Goal: Transaction & Acquisition: Obtain resource

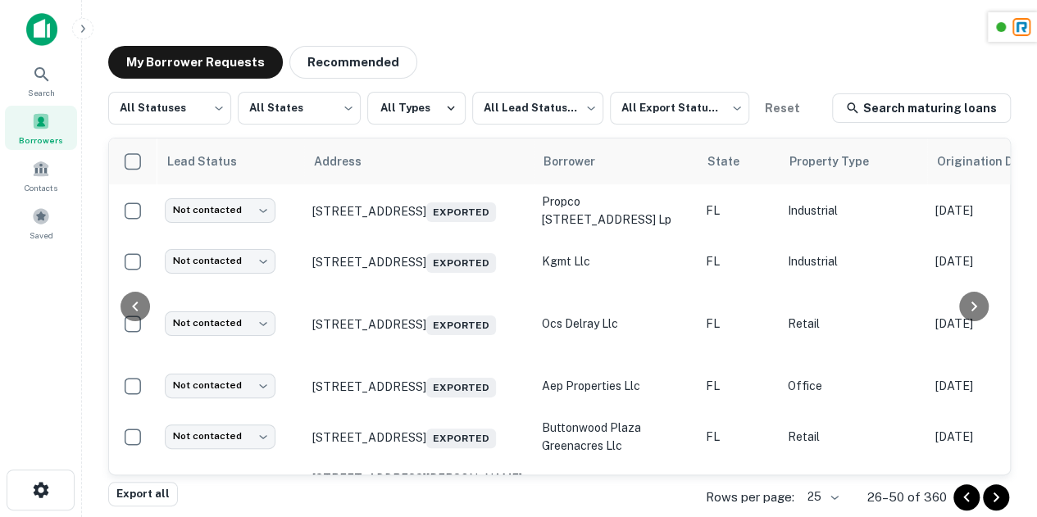
scroll to position [1006, 910]
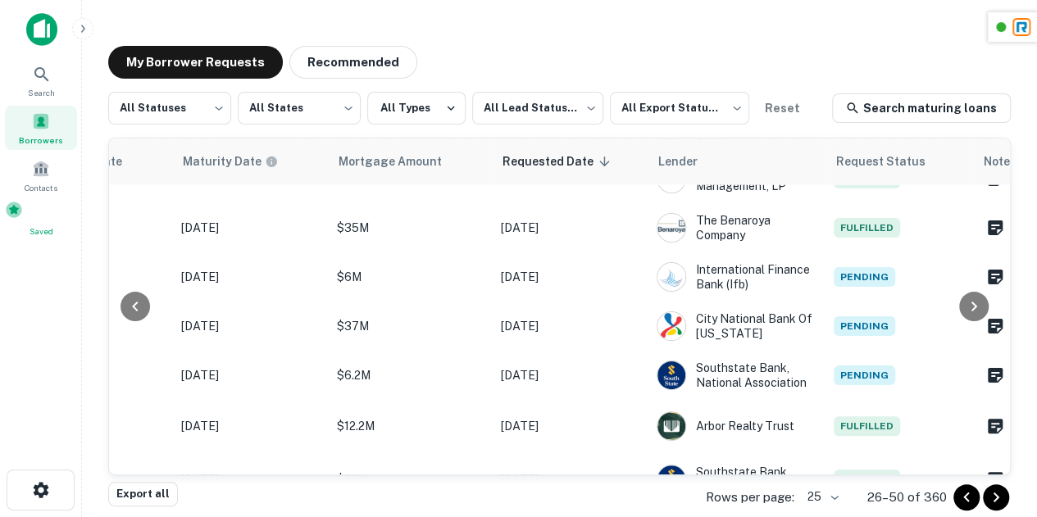
click at [47, 229] on span "Saved" at bounding box center [41, 231] width 72 height 13
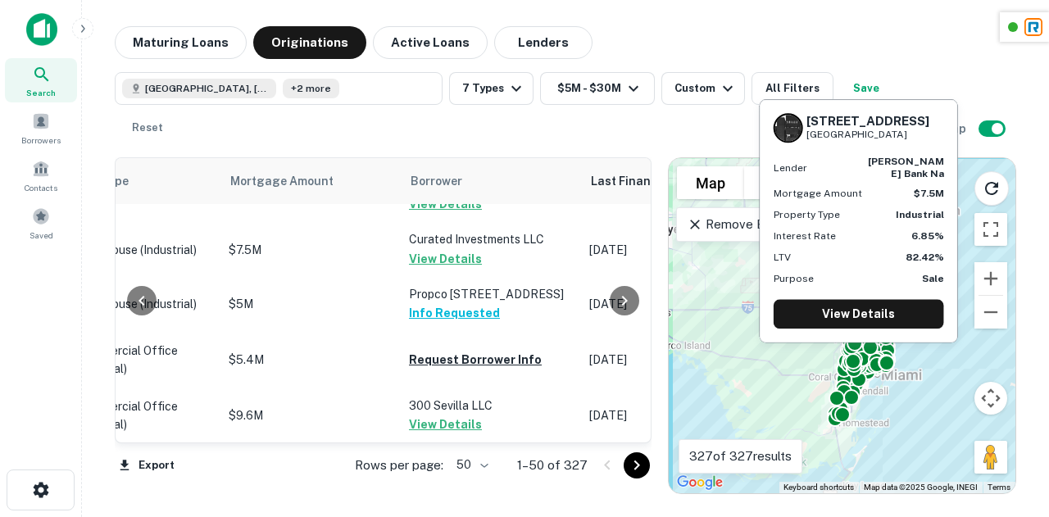
scroll to position [2865, 855]
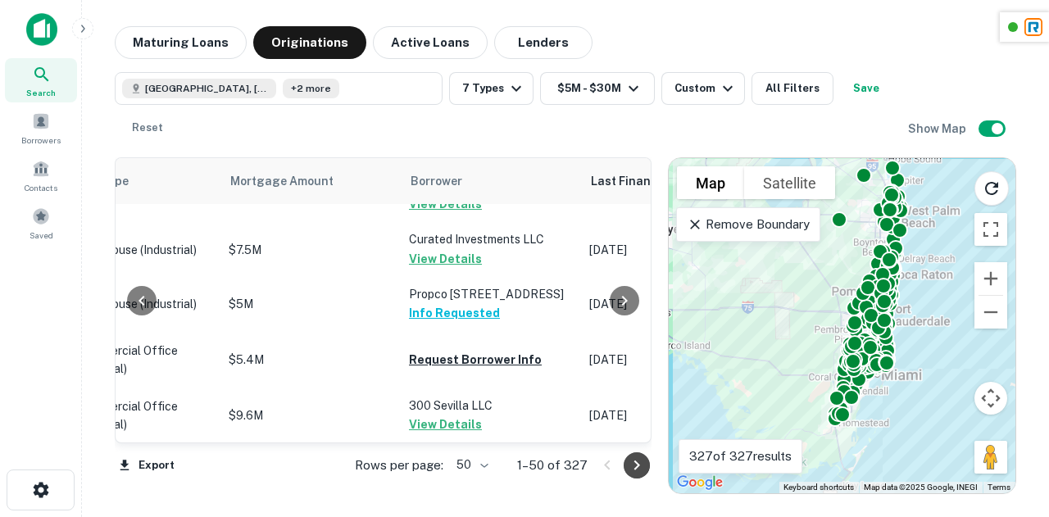
click at [632, 464] on icon "Go to next page" at bounding box center [637, 466] width 20 height 20
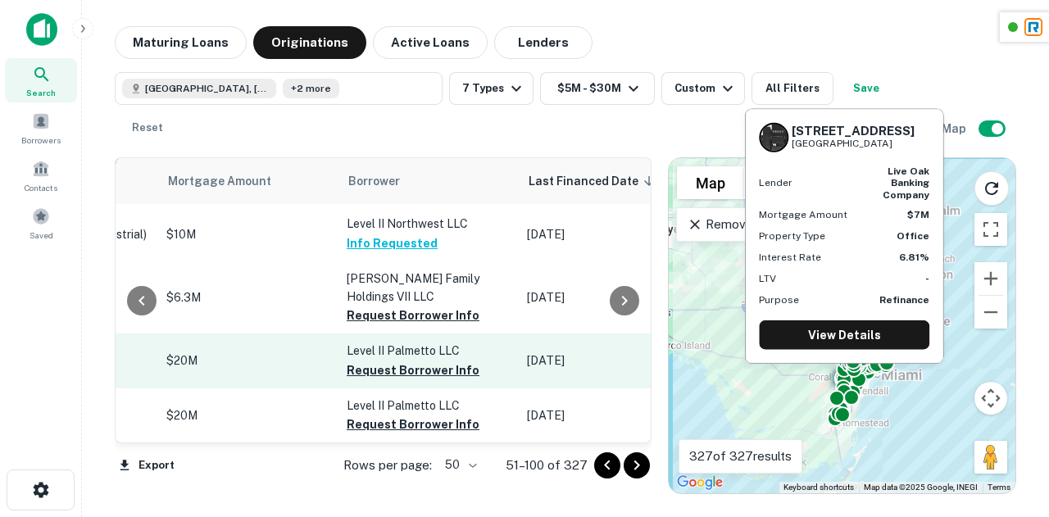
scroll to position [2951, 895]
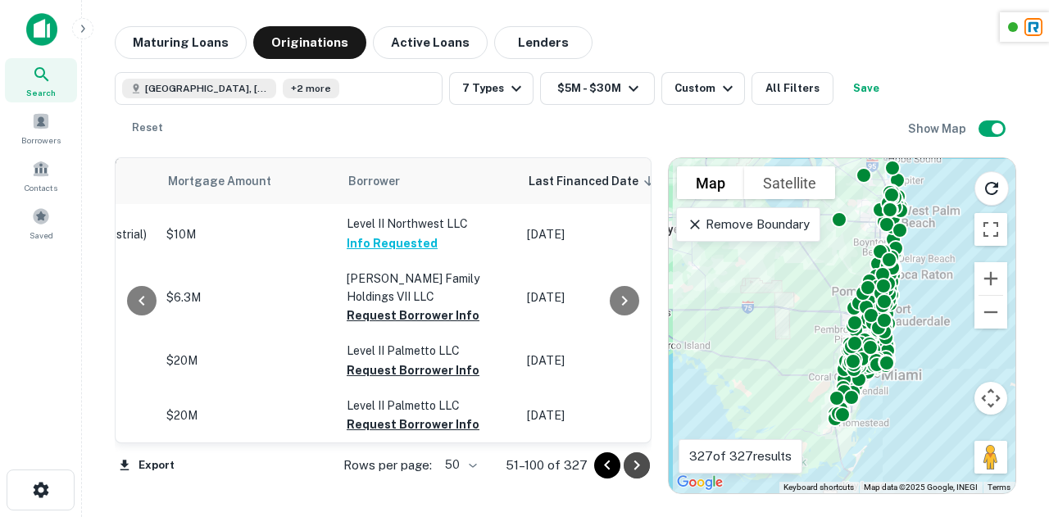
click at [637, 468] on icon "Go to next page" at bounding box center [637, 466] width 20 height 20
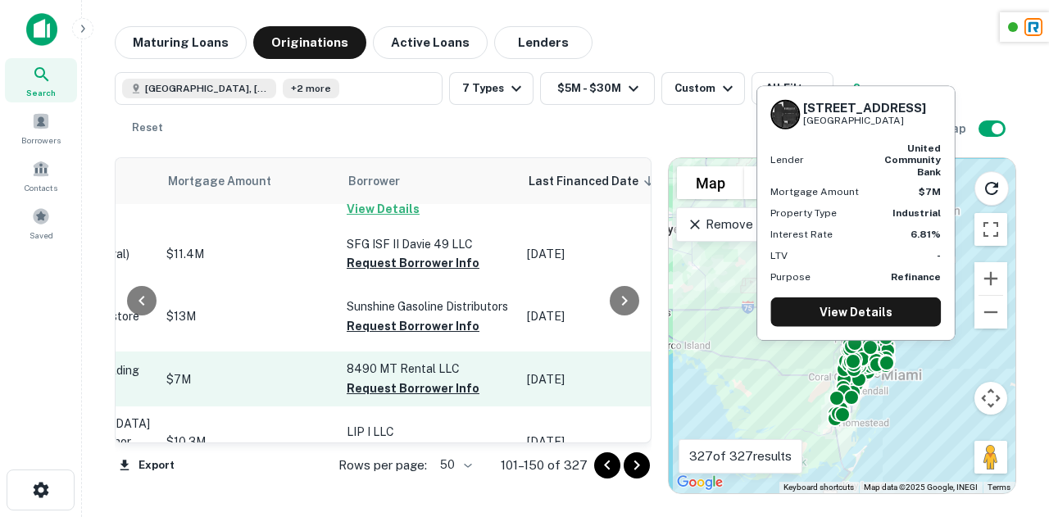
scroll to position [2729, 895]
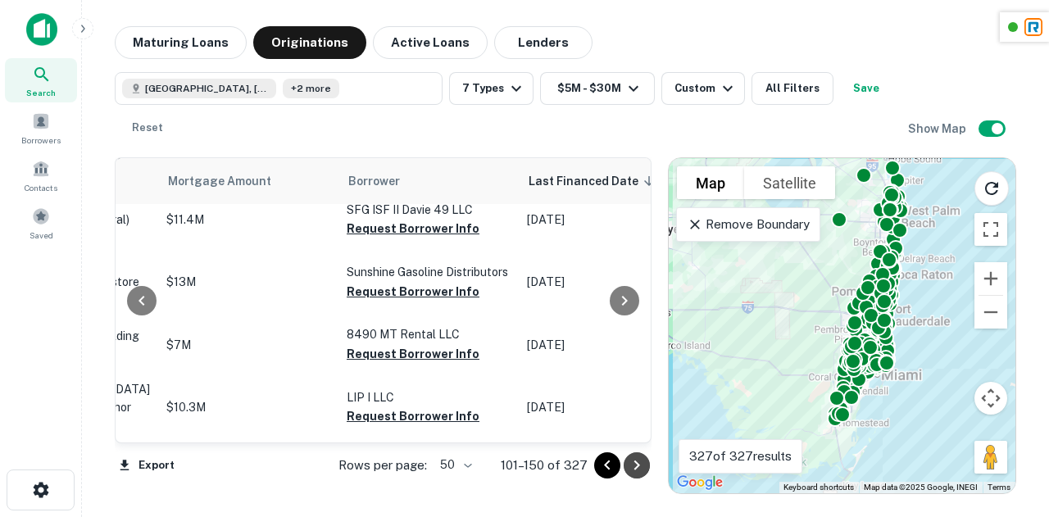
click at [633, 458] on icon "Go to next page" at bounding box center [637, 466] width 20 height 20
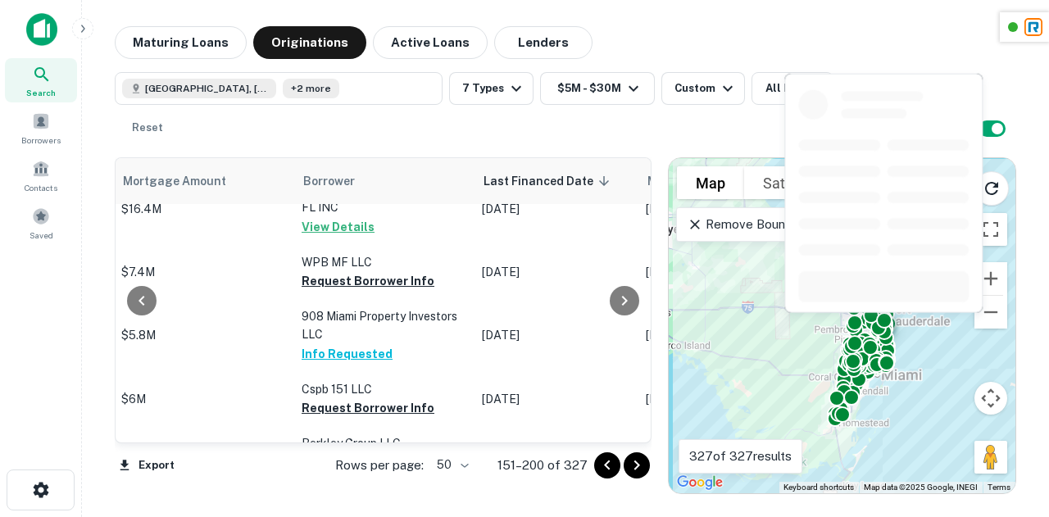
scroll to position [0, 940]
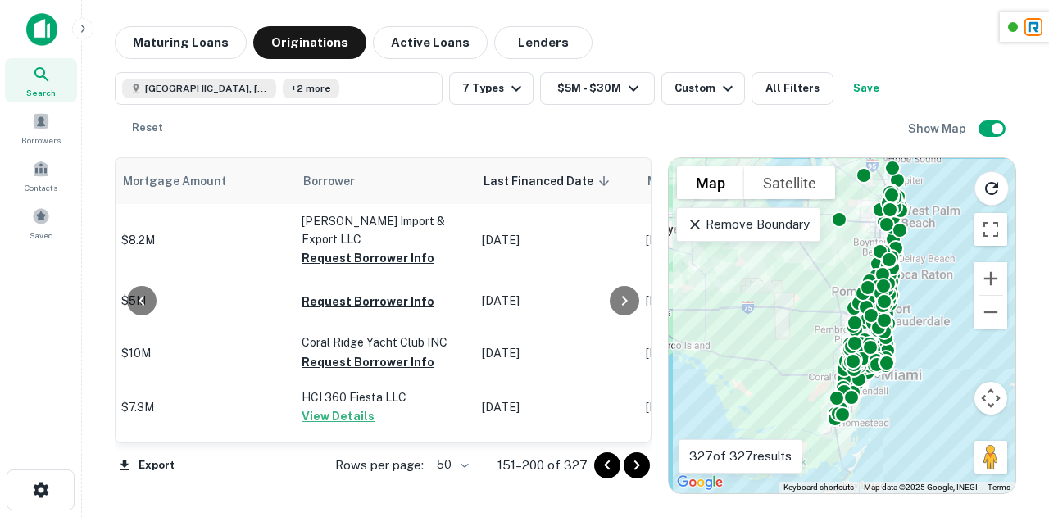
click at [528, 127] on div "[GEOGRAPHIC_DATA], [GEOGRAPHIC_DATA], [GEOGRAPHIC_DATA] +2 more 7 Types $5M - $…" at bounding box center [511, 108] width 793 height 72
click at [580, 127] on div "[GEOGRAPHIC_DATA], [GEOGRAPHIC_DATA], [GEOGRAPHIC_DATA] +2 more 7 Types $5M - $…" at bounding box center [511, 108] width 793 height 72
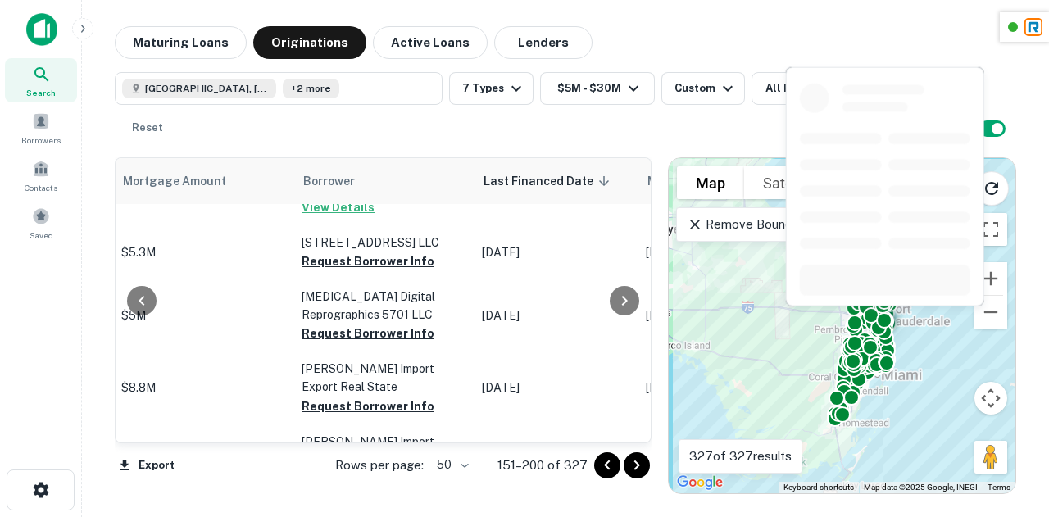
scroll to position [276, 940]
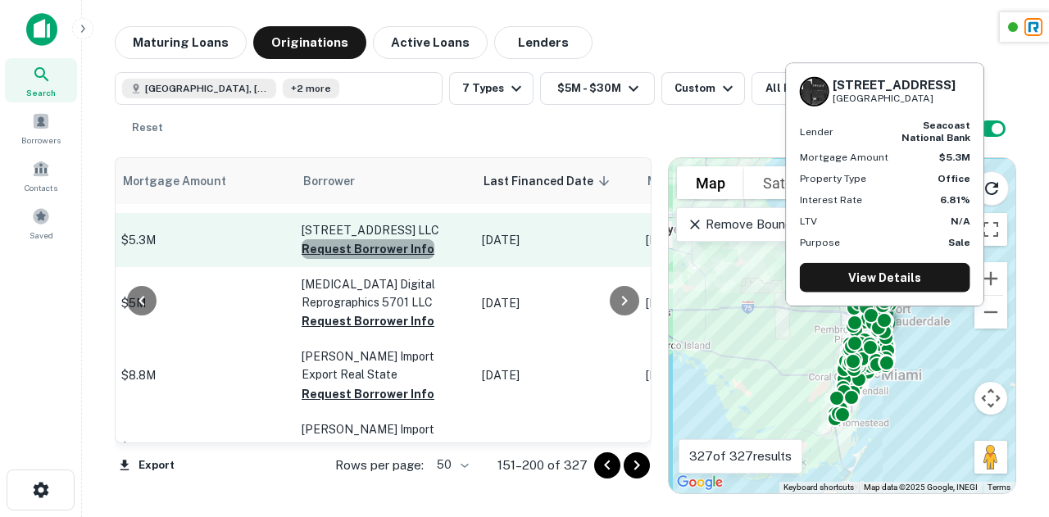
click at [362, 253] on button "Request Borrower Info" at bounding box center [368, 249] width 133 height 20
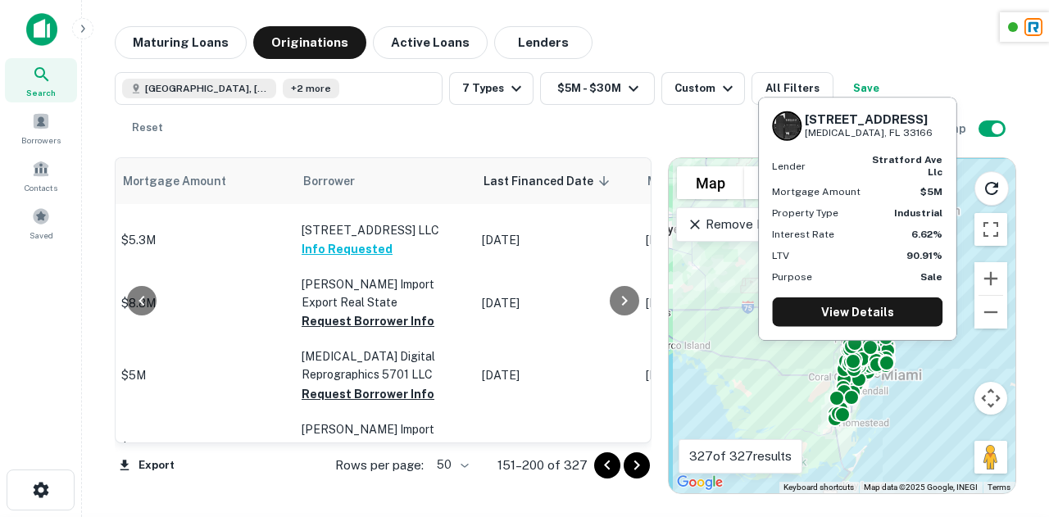
click at [366, 339] on td "[MEDICAL_DATA] Digital Reprographics 5701 LLC Request Borrower Info" at bounding box center [383, 375] width 180 height 72
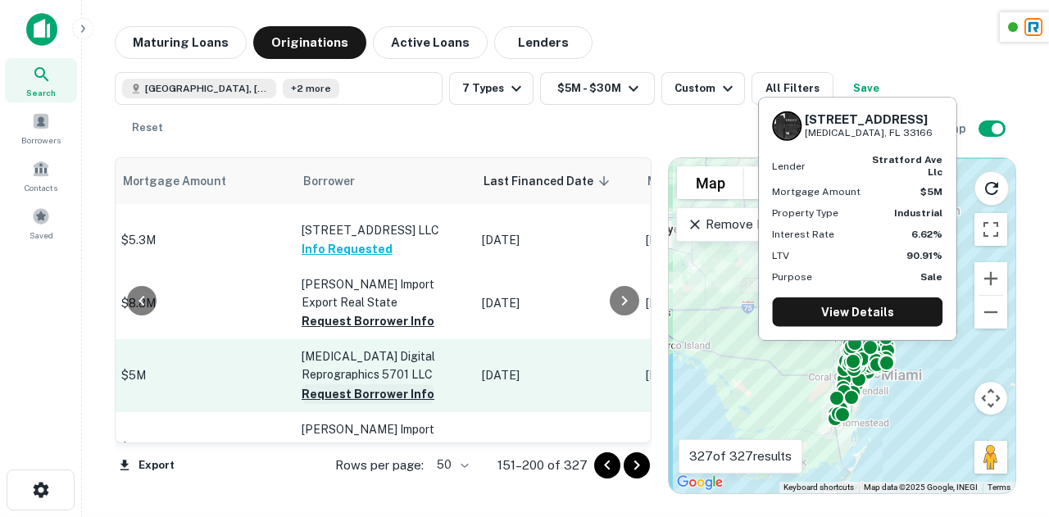
click at [371, 384] on button "Request Borrower Info" at bounding box center [368, 394] width 133 height 20
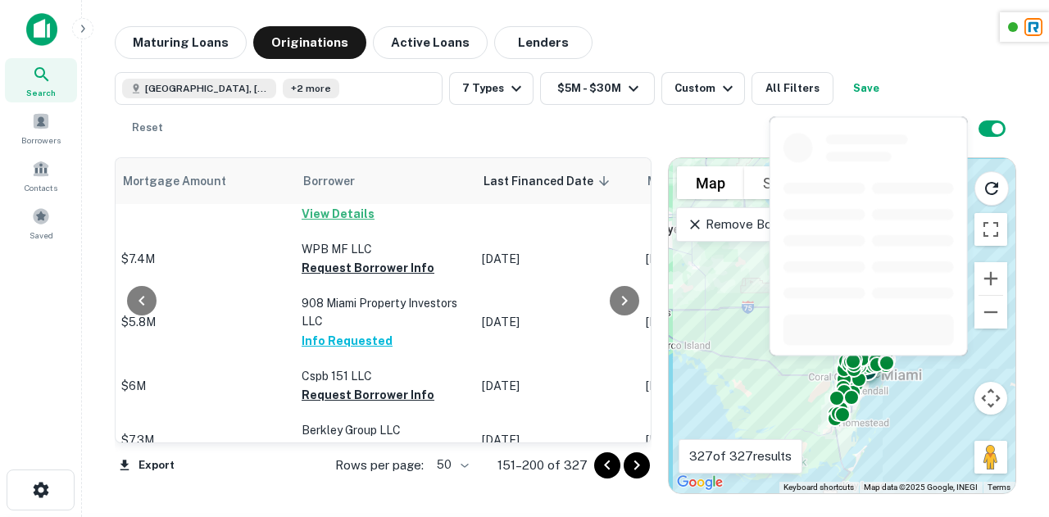
scroll to position [655, 940]
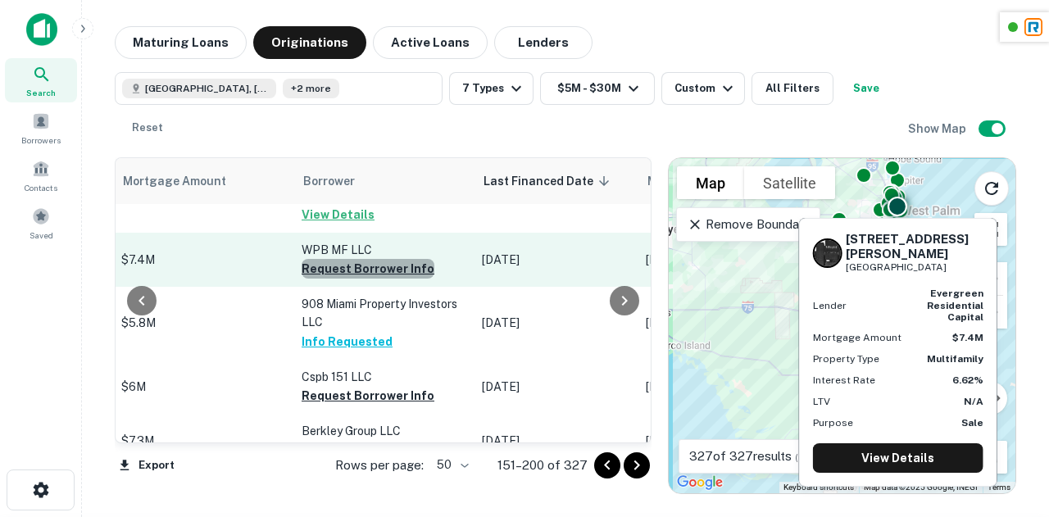
click at [367, 259] on button "Request Borrower Info" at bounding box center [368, 269] width 133 height 20
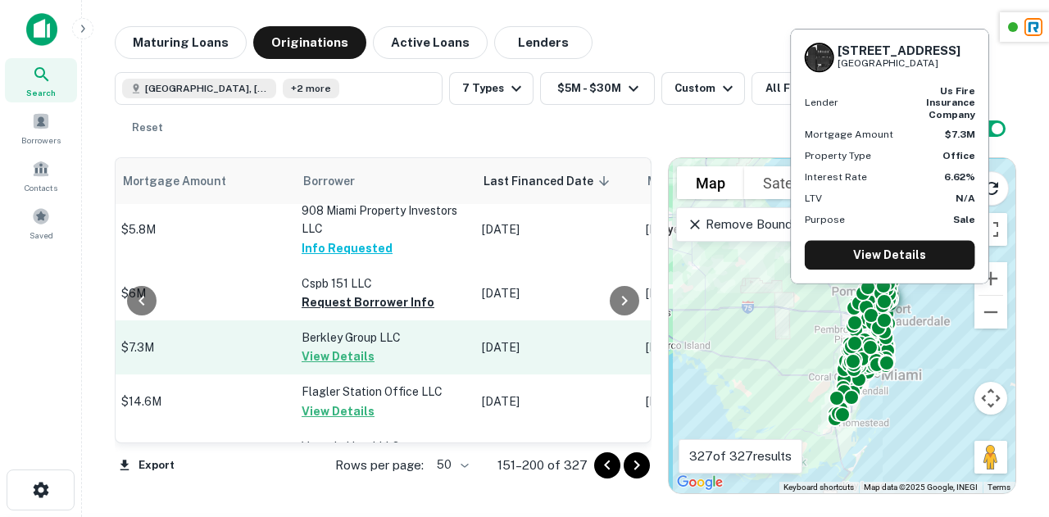
scroll to position [746, 940]
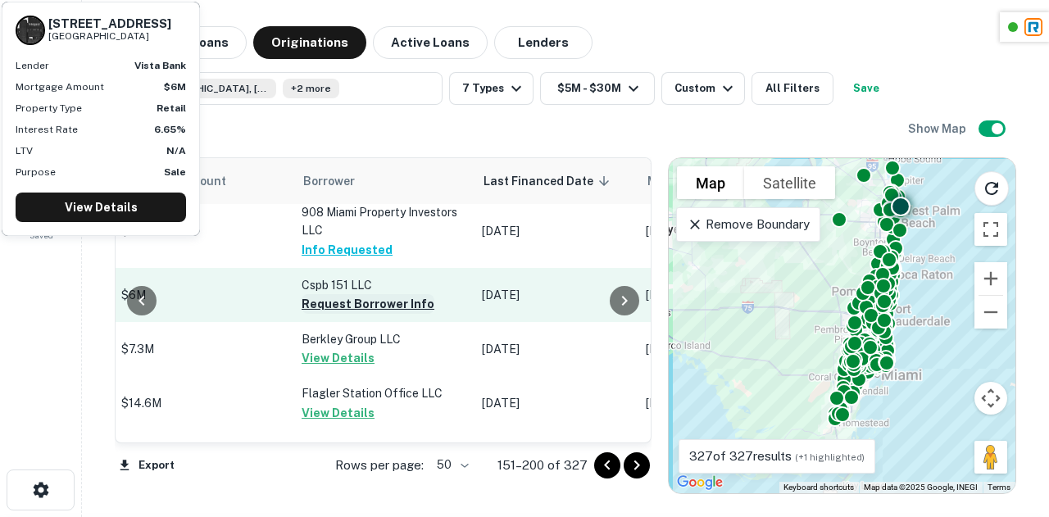
click at [347, 294] on button "Request Borrower Info" at bounding box center [368, 304] width 133 height 20
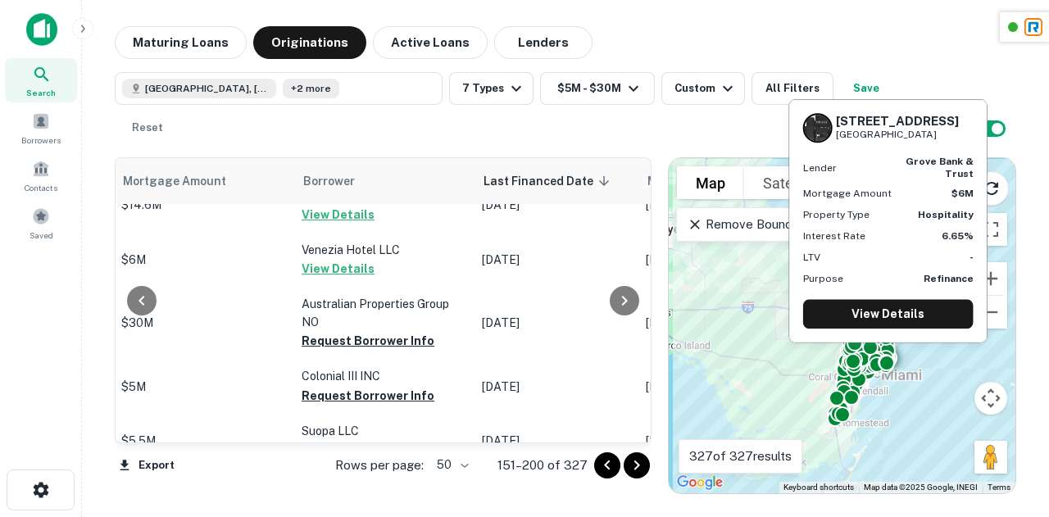
scroll to position [956, 940]
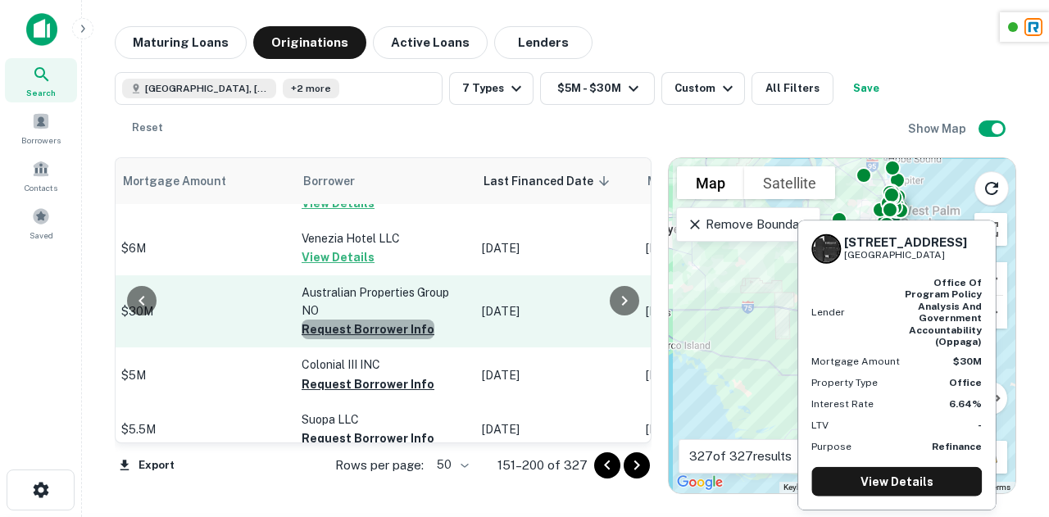
click at [361, 320] on button "Request Borrower Info" at bounding box center [368, 330] width 133 height 20
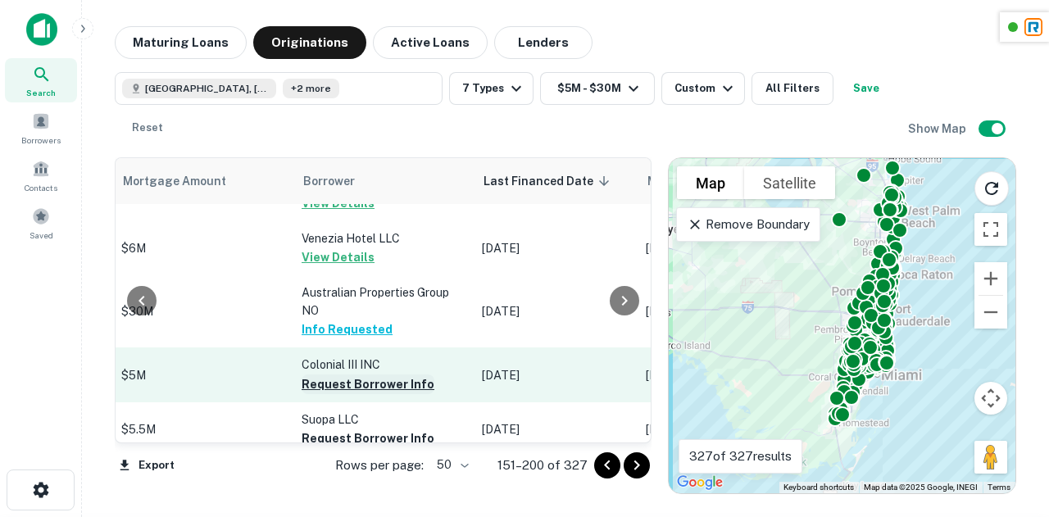
scroll to position [946, 940]
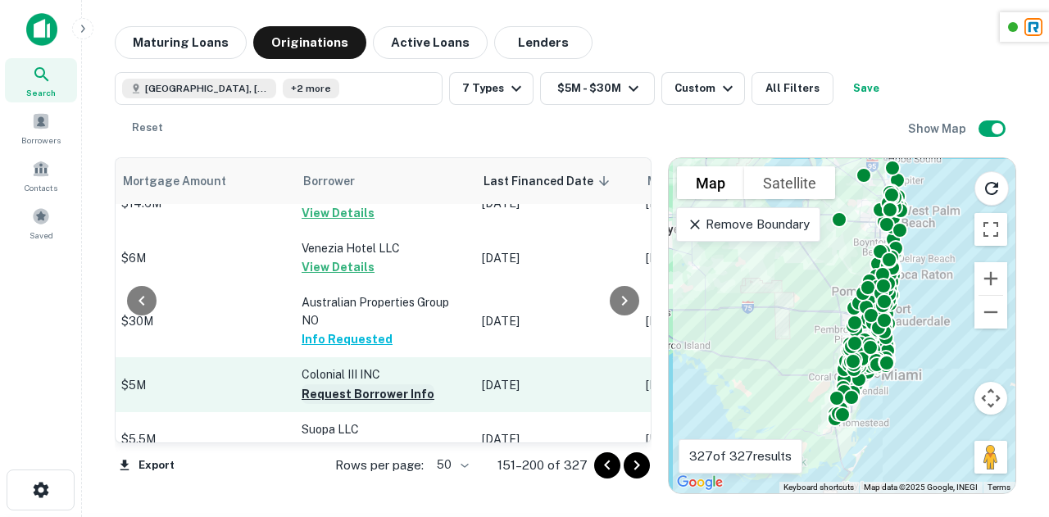
click at [354, 384] on button "Request Borrower Info" at bounding box center [368, 394] width 133 height 20
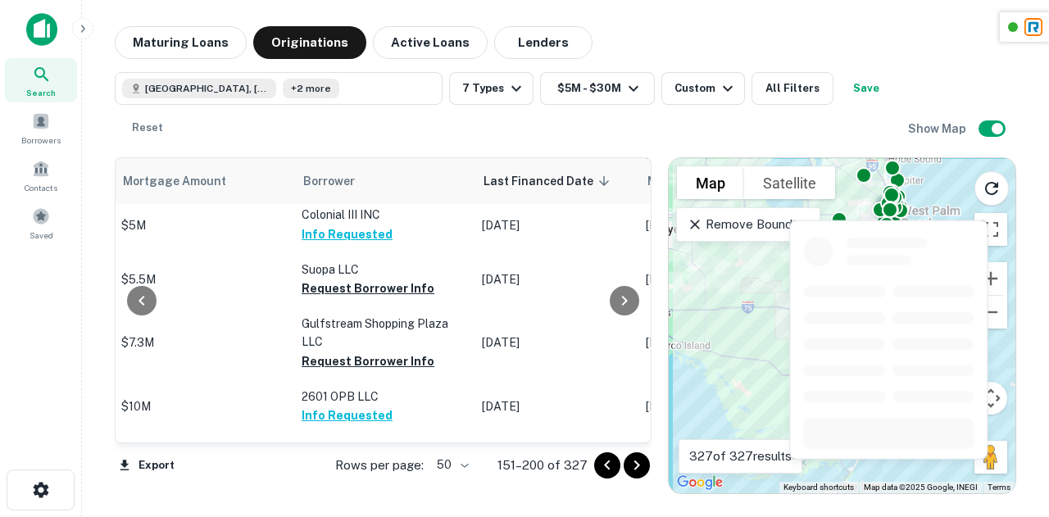
scroll to position [1107, 940]
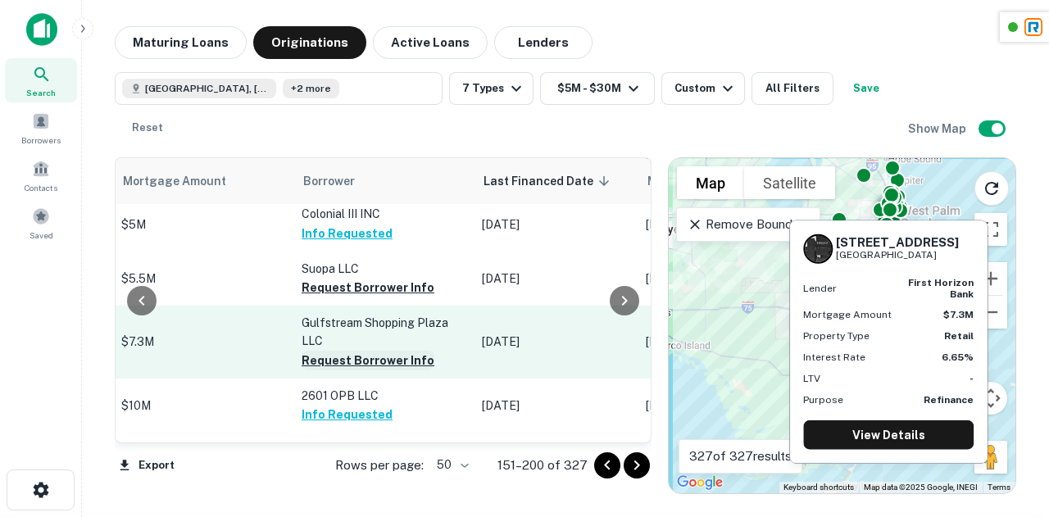
click at [344, 351] on button "Request Borrower Info" at bounding box center [368, 361] width 133 height 20
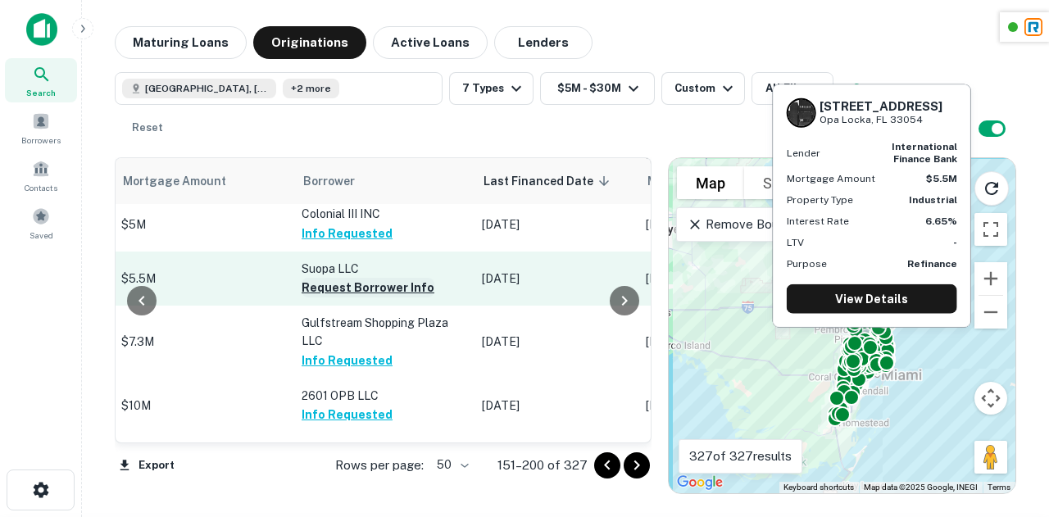
click at [369, 278] on button "Request Borrower Info" at bounding box center [368, 288] width 133 height 20
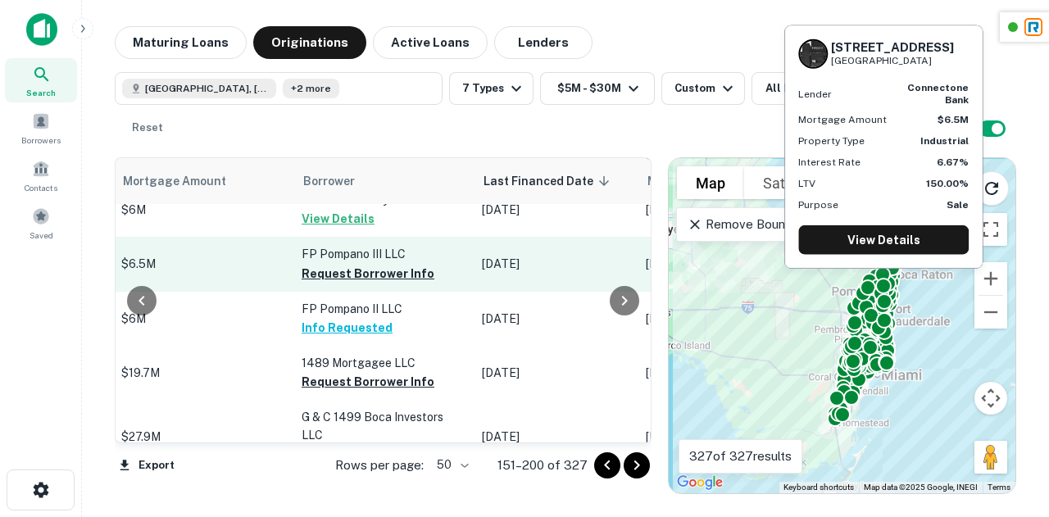
scroll to position [1511, 940]
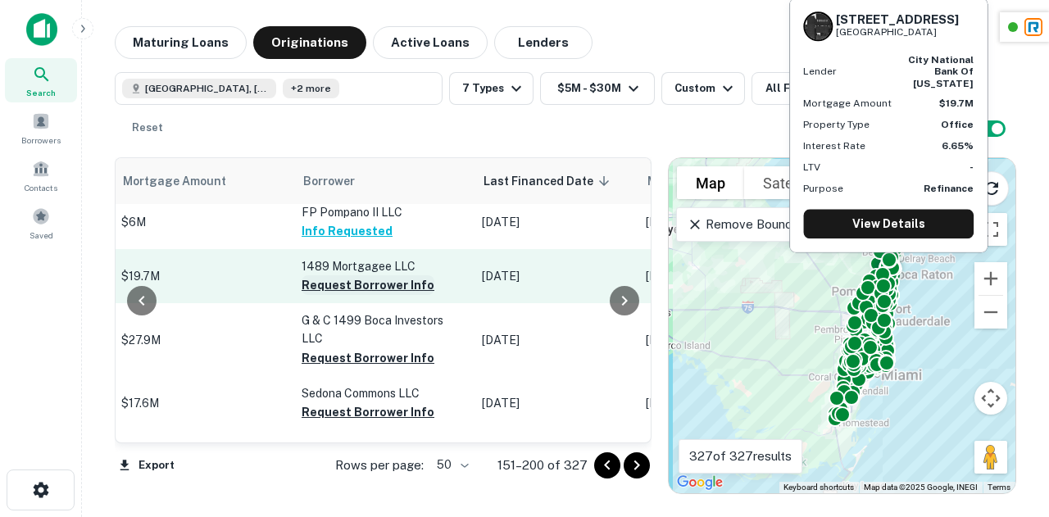
click at [345, 291] on button "Request Borrower Info" at bounding box center [368, 285] width 133 height 20
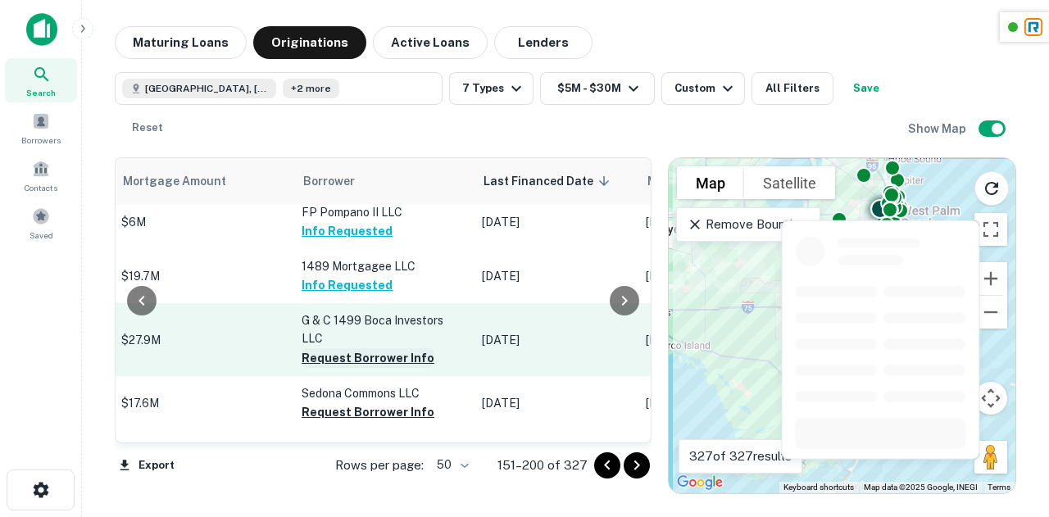
scroll to position [1601, 940]
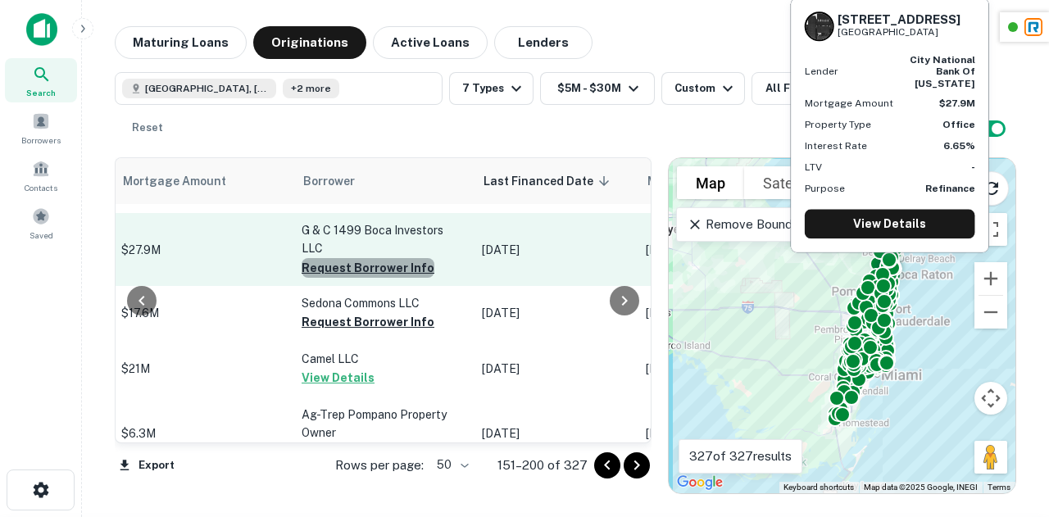
click at [344, 273] on button "Request Borrower Info" at bounding box center [368, 268] width 133 height 20
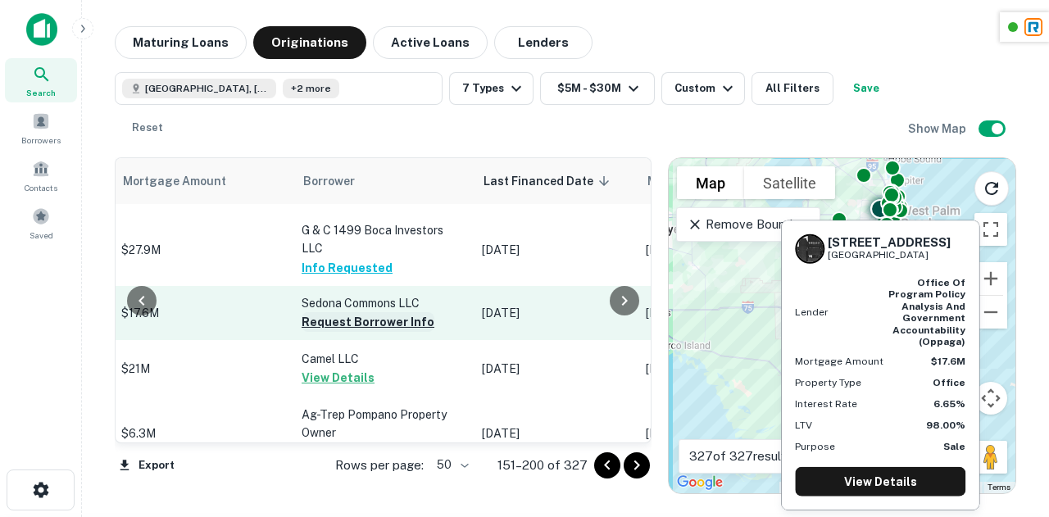
click at [344, 329] on button "Request Borrower Info" at bounding box center [368, 322] width 133 height 20
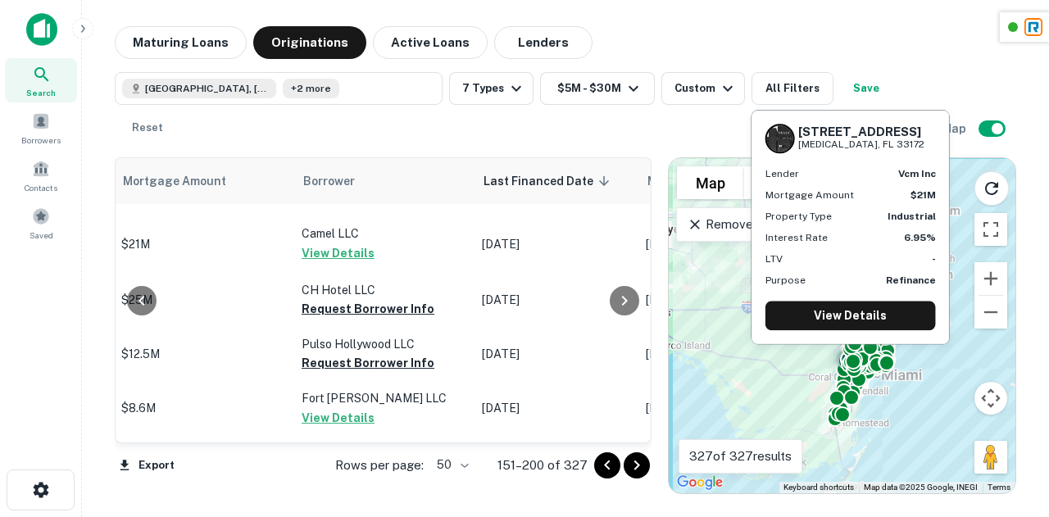
scroll to position [1815, 940]
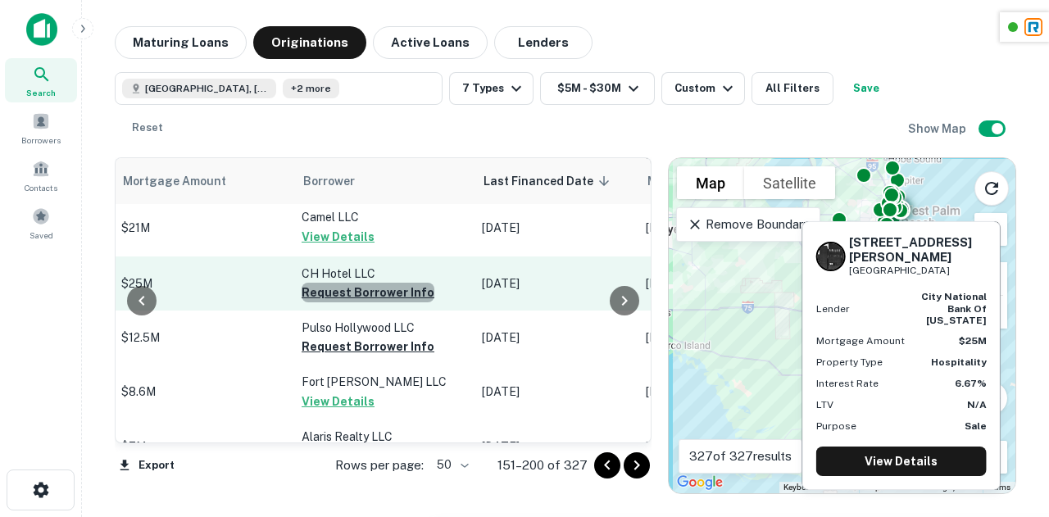
click at [353, 302] on button "Request Borrower Info" at bounding box center [368, 293] width 133 height 20
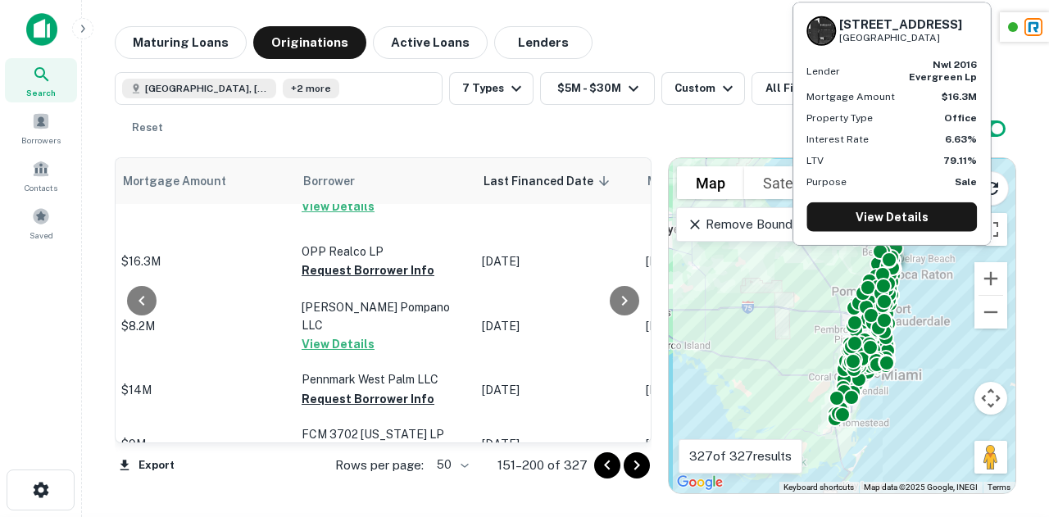
scroll to position [2127, 940]
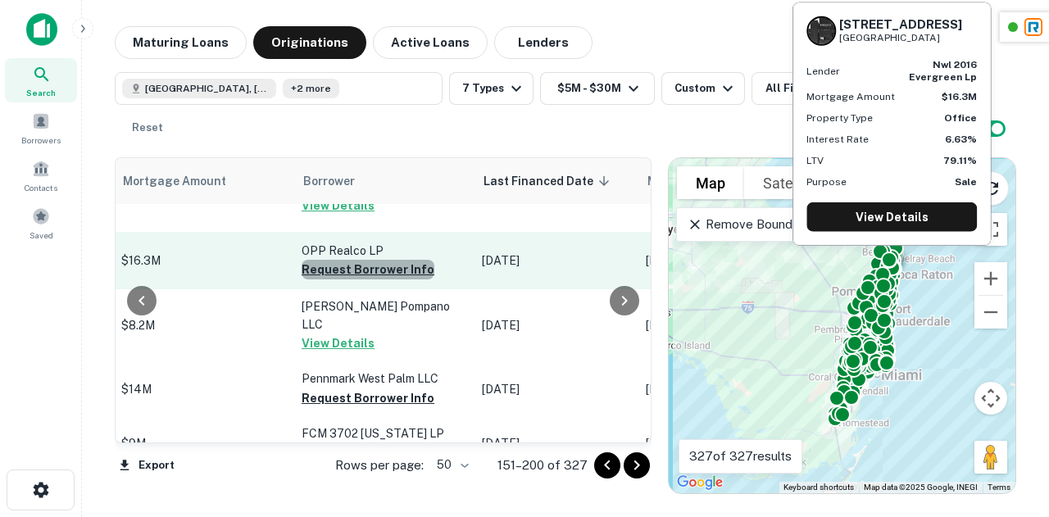
click at [358, 279] on button "Request Borrower Info" at bounding box center [368, 270] width 133 height 20
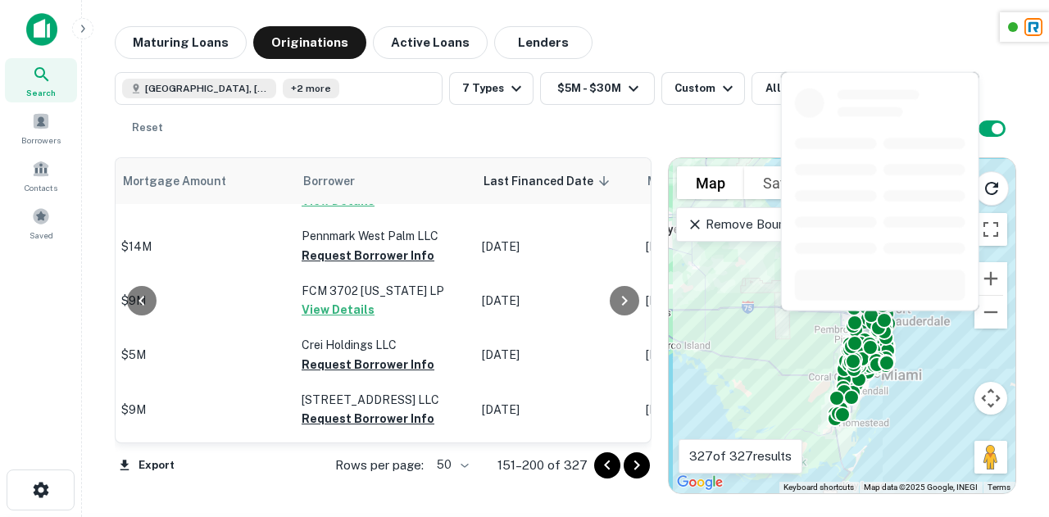
scroll to position [2271, 940]
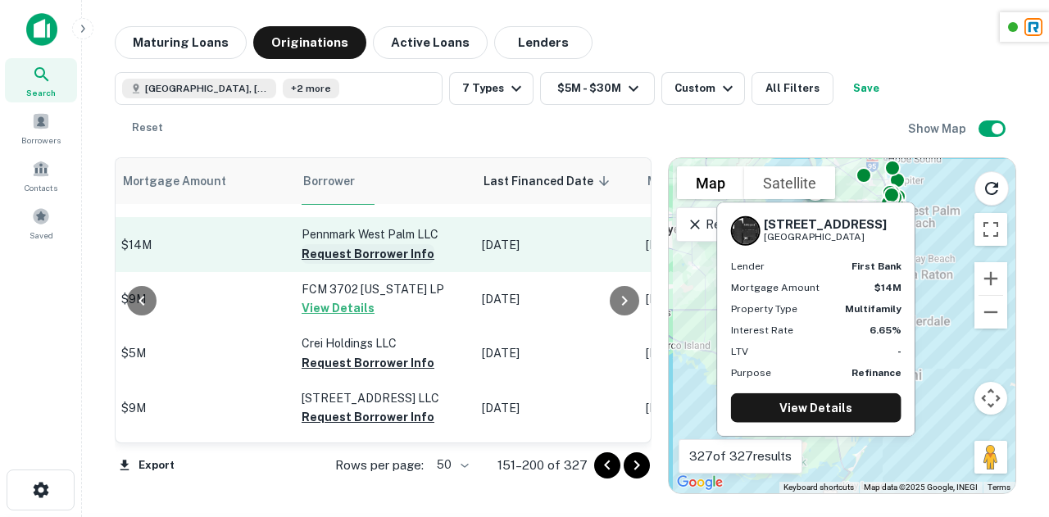
click at [356, 255] on button "Request Borrower Info" at bounding box center [368, 254] width 133 height 20
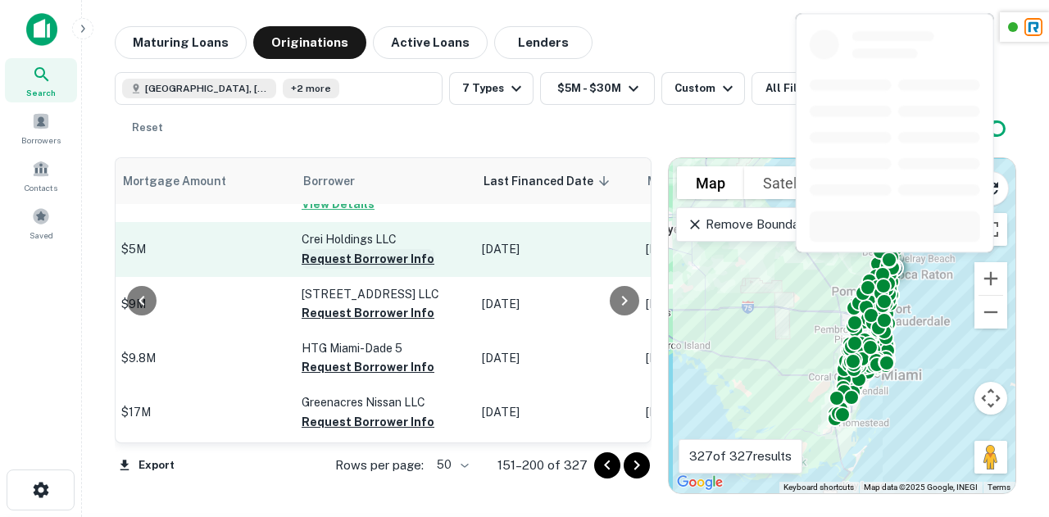
scroll to position [2376, 940]
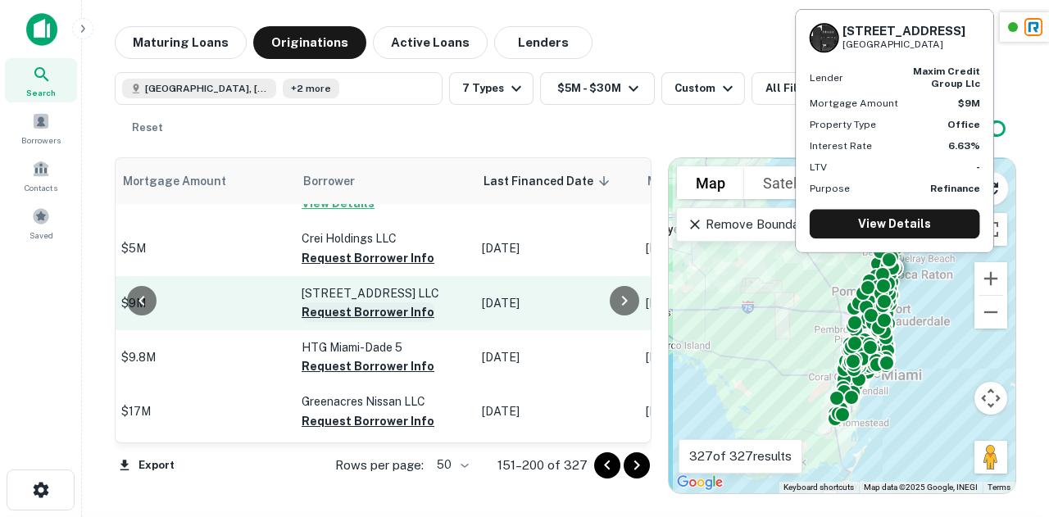
click at [355, 322] on button "Request Borrower Info" at bounding box center [368, 312] width 133 height 20
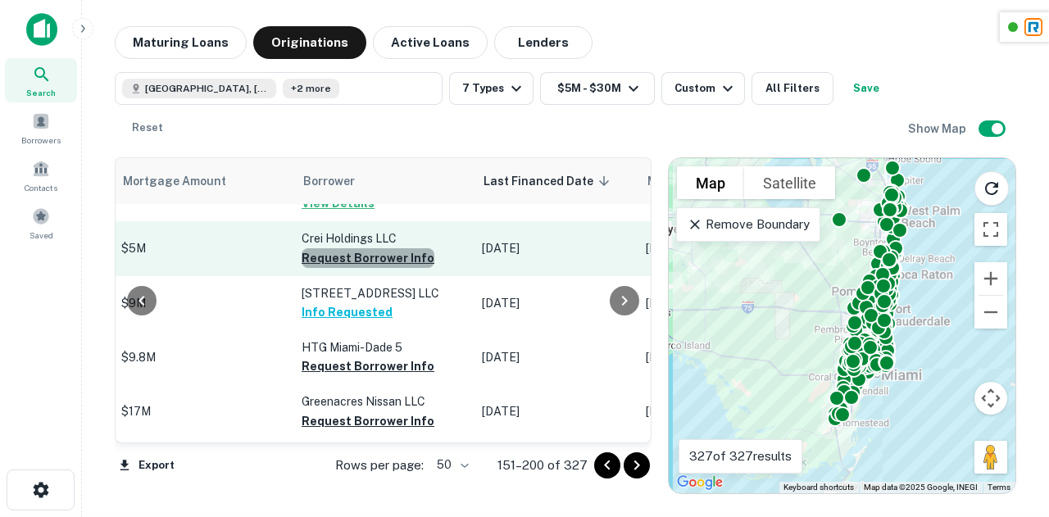
click at [350, 264] on button "Request Borrower Info" at bounding box center [368, 258] width 133 height 20
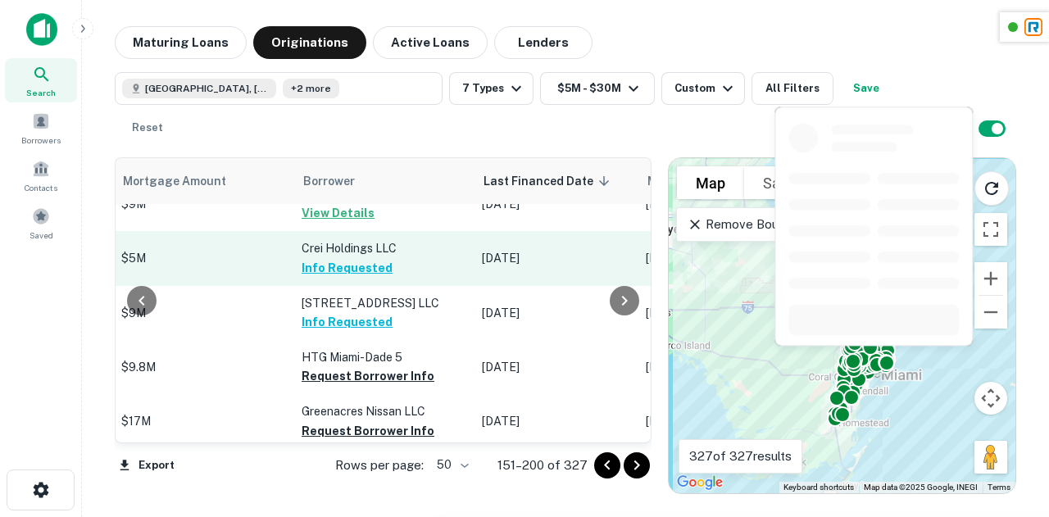
scroll to position [2441, 940]
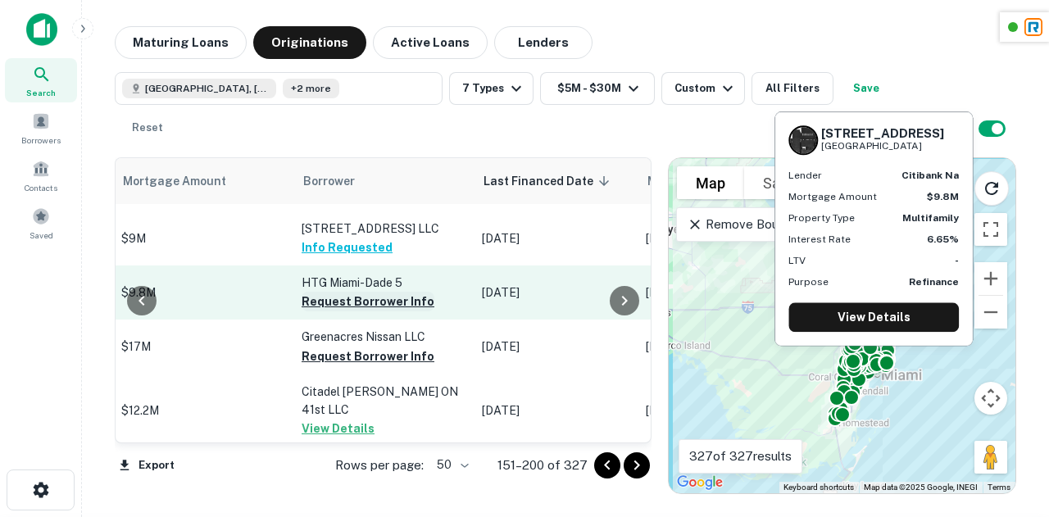
click at [358, 311] on button "Request Borrower Info" at bounding box center [368, 302] width 133 height 20
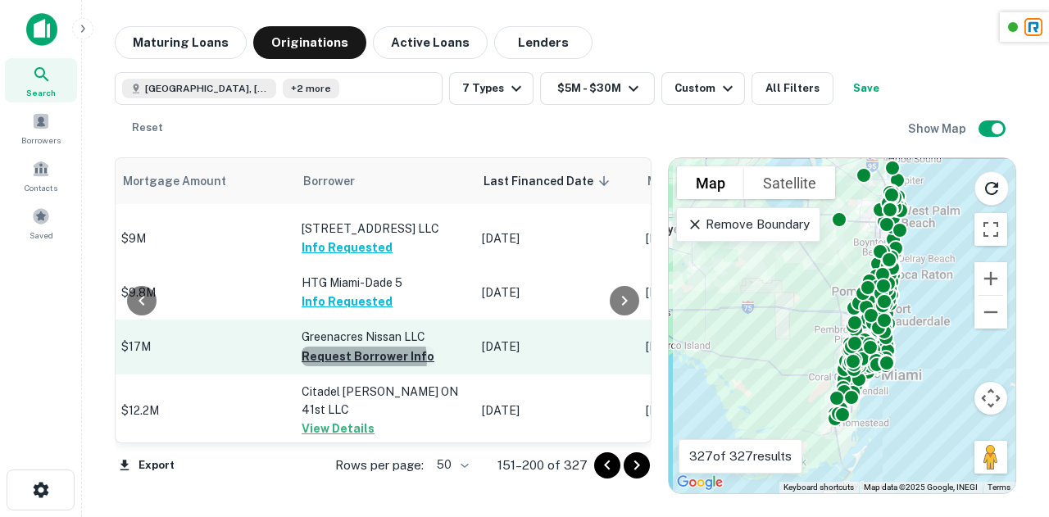
click at [327, 366] on button "Request Borrower Info" at bounding box center [368, 357] width 133 height 20
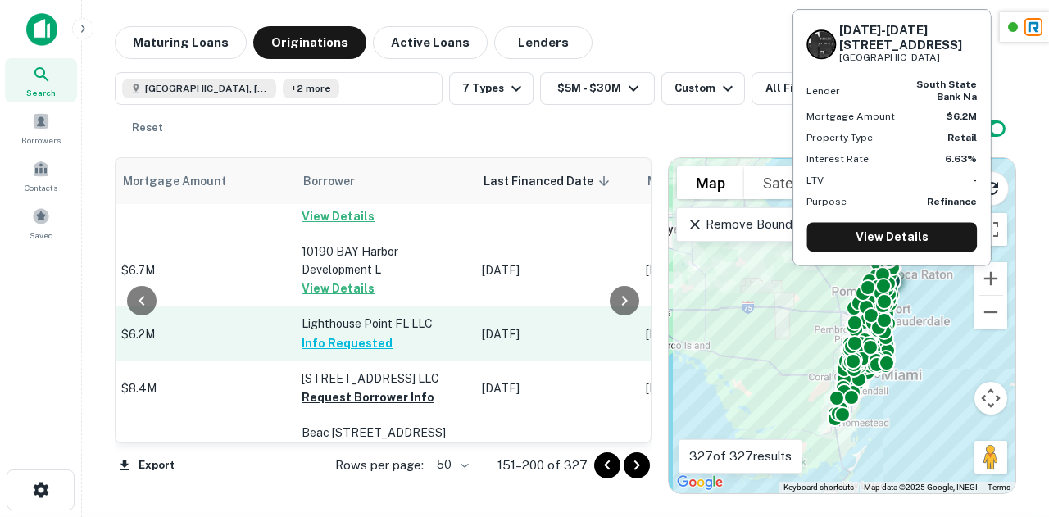
scroll to position [2786, 940]
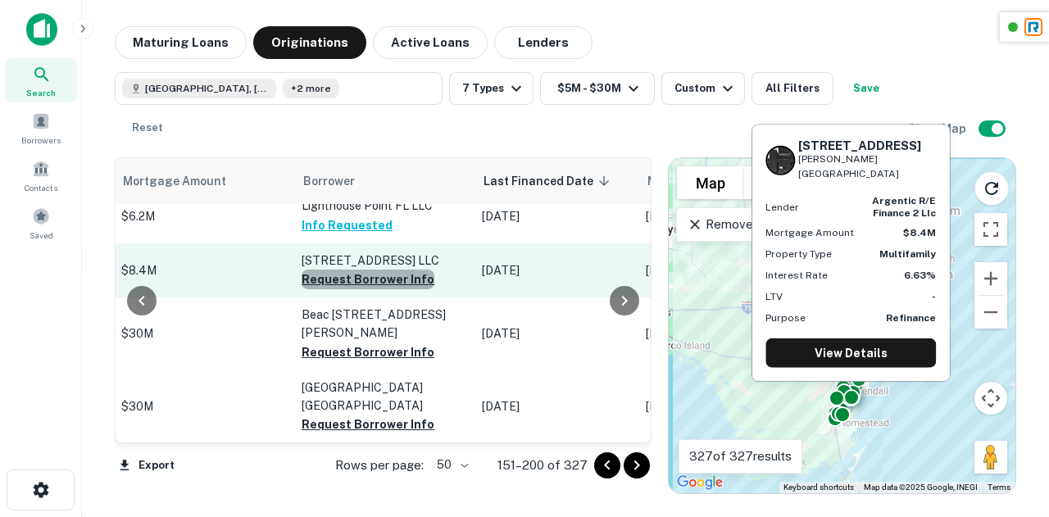
click at [347, 270] on button "Request Borrower Info" at bounding box center [368, 280] width 133 height 20
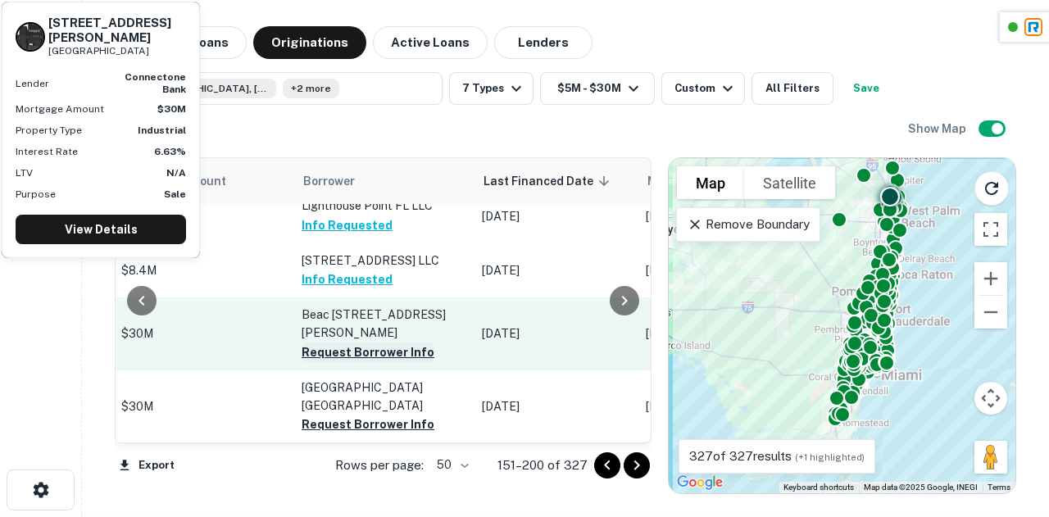
click at [357, 343] on button "Request Borrower Info" at bounding box center [368, 353] width 133 height 20
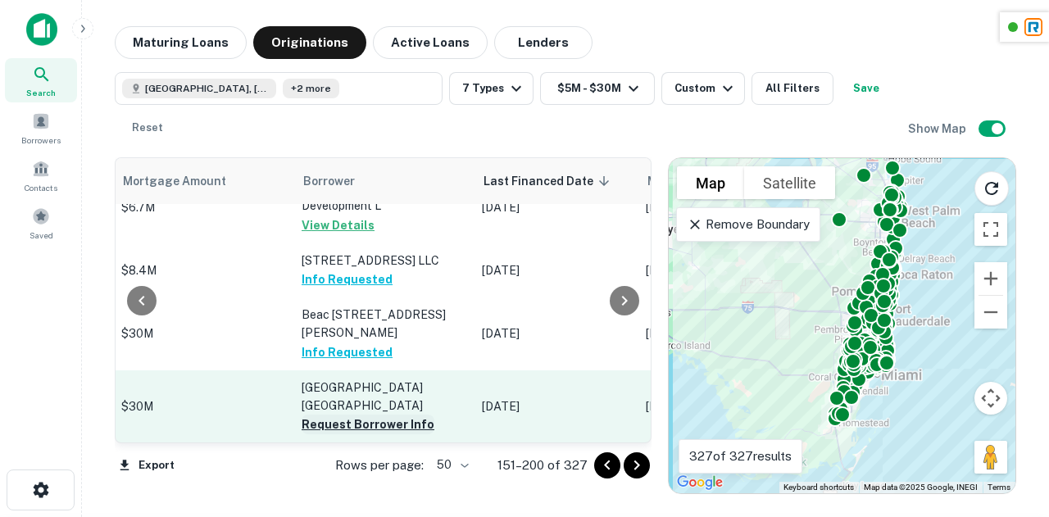
click at [349, 415] on button "Request Borrower Info" at bounding box center [368, 425] width 133 height 20
click at [370, 415] on button "Request Borrower Info" at bounding box center [368, 425] width 133 height 20
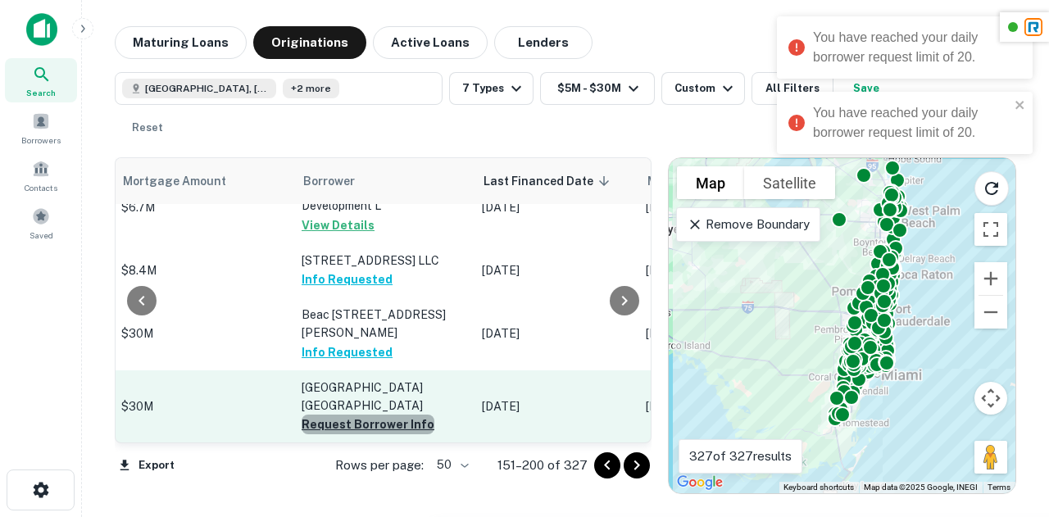
click at [370, 415] on button "Request Borrower Info" at bounding box center [368, 425] width 133 height 20
